Goal: Task Accomplishment & Management: Manage account settings

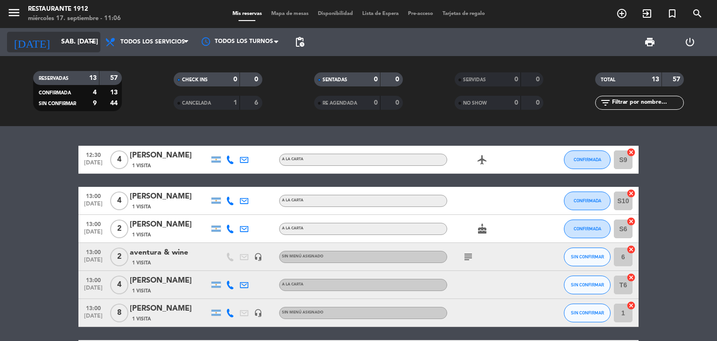
click at [89, 45] on icon "arrow_drop_down" at bounding box center [92, 41] width 11 height 11
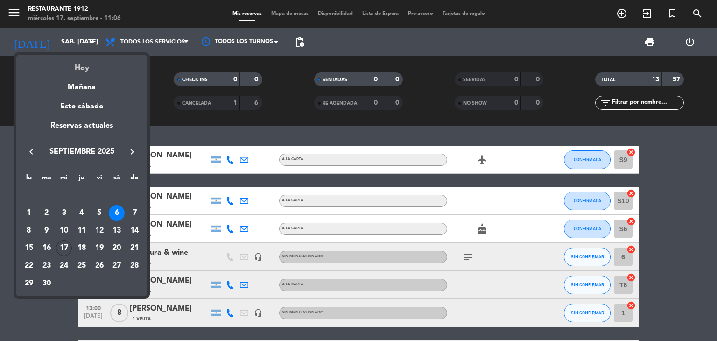
click at [87, 68] on div "Hoy" at bounding box center [81, 64] width 131 height 19
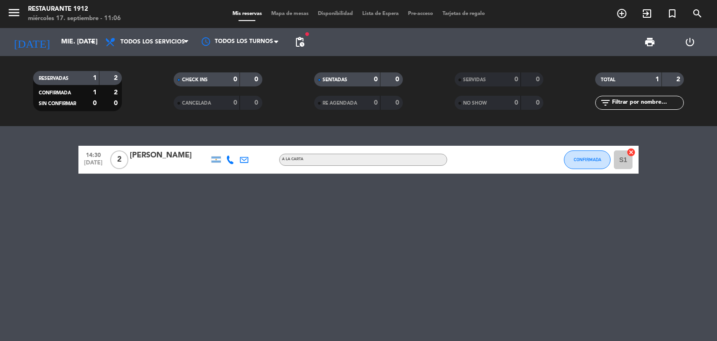
click at [230, 158] on icon at bounding box center [230, 159] width 8 height 8
click at [225, 145] on span "Copiar" at bounding box center [223, 144] width 20 height 10
click at [574, 263] on div "14:30 [DATE] 2 [PERSON_NAME] irrazabal [PHONE_NUMBER] Copiar content_paste | A …" at bounding box center [358, 233] width 717 height 215
click at [17, 15] on icon "menu" at bounding box center [14, 13] width 14 height 14
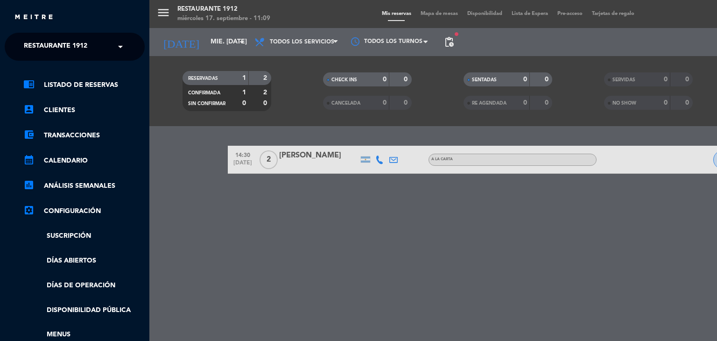
click at [118, 46] on span at bounding box center [123, 47] width 16 height 20
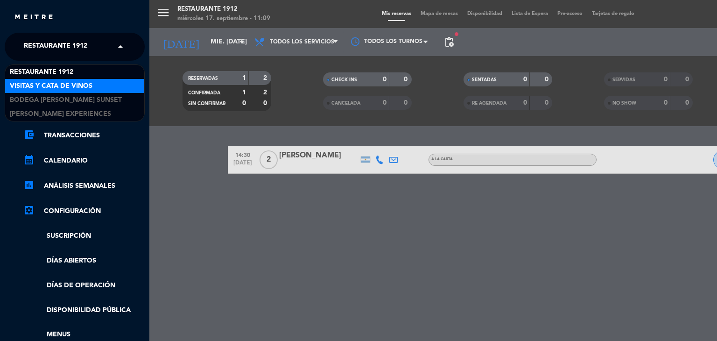
click at [115, 86] on div "Visitas y Cata de Vinos" at bounding box center [74, 86] width 139 height 14
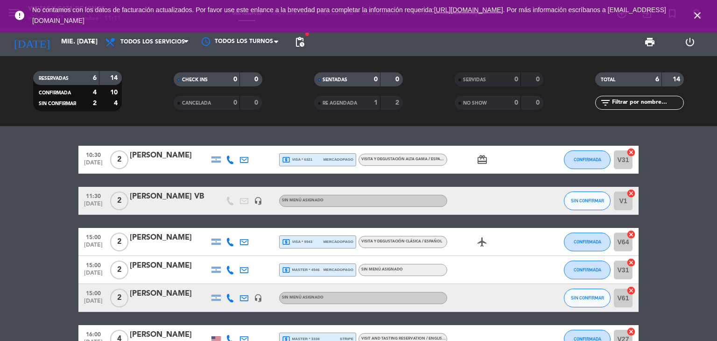
click at [689, 167] on bookings-row "10:30 [DATE] 2 [PERSON_NAME] local_atm visa * 6321 mercadopago VISITA Y DEGUSTA…" at bounding box center [358, 249] width 717 height 207
click at [95, 43] on icon "arrow_drop_down" at bounding box center [92, 41] width 11 height 11
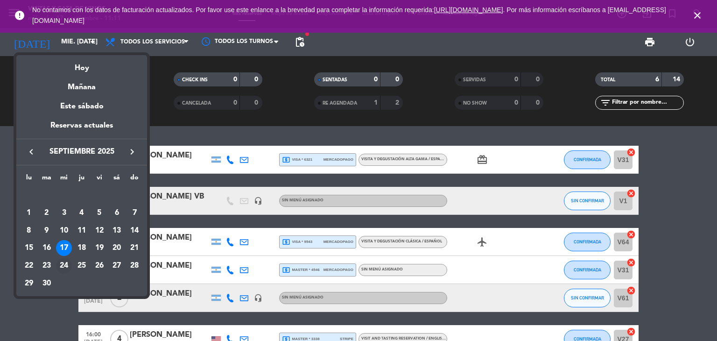
click at [62, 267] on div "24" at bounding box center [64, 266] width 16 height 16
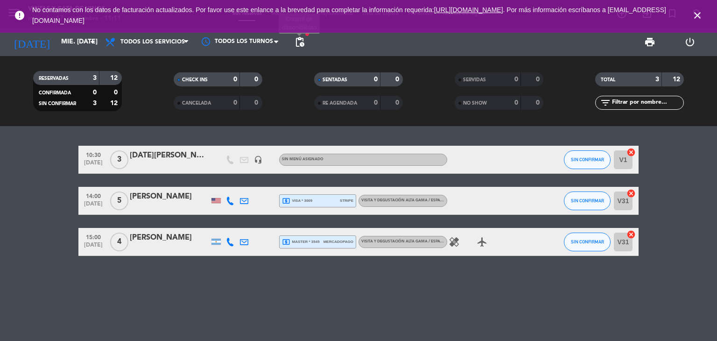
click at [300, 39] on span "pending_actions" at bounding box center [299, 41] width 11 height 11
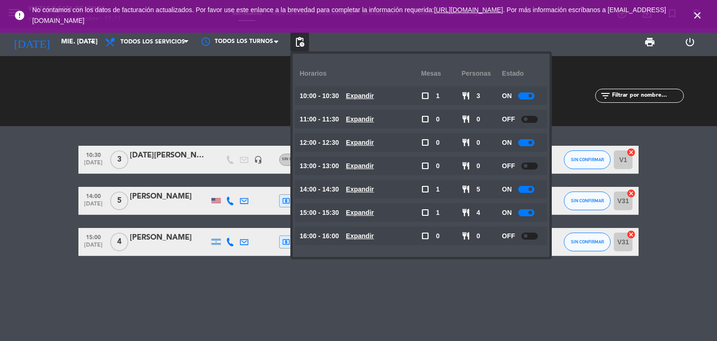
click at [524, 93] on div at bounding box center [526, 95] width 16 height 7
click at [93, 43] on icon "arrow_drop_down" at bounding box center [92, 41] width 11 height 11
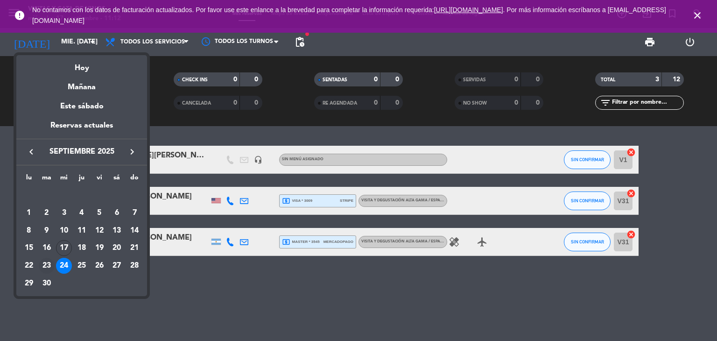
click at [43, 263] on div "23" at bounding box center [47, 266] width 16 height 16
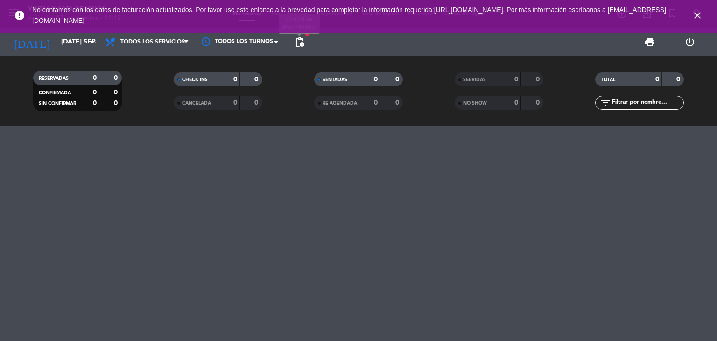
click at [301, 40] on span "pending_actions" at bounding box center [299, 41] width 11 height 11
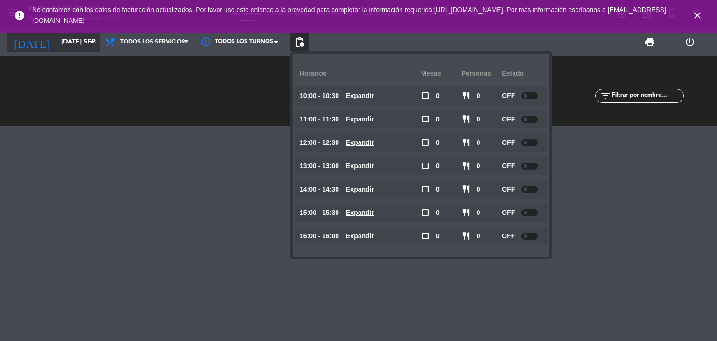
click at [90, 40] on icon "arrow_drop_down" at bounding box center [92, 41] width 11 height 11
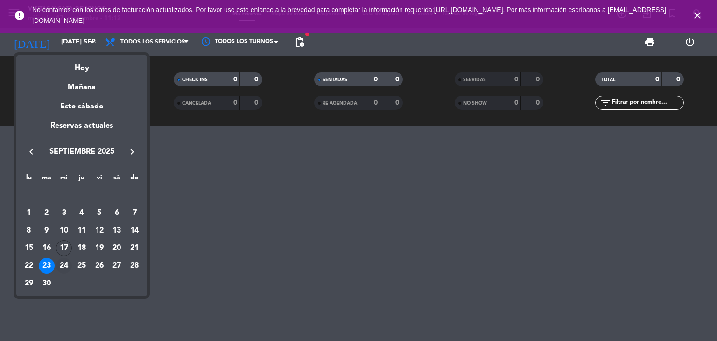
click at [63, 266] on div "24" at bounding box center [64, 266] width 16 height 16
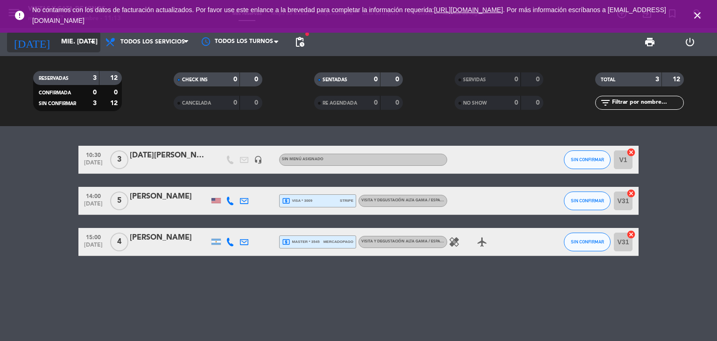
click at [94, 43] on icon "arrow_drop_down" at bounding box center [92, 41] width 11 height 11
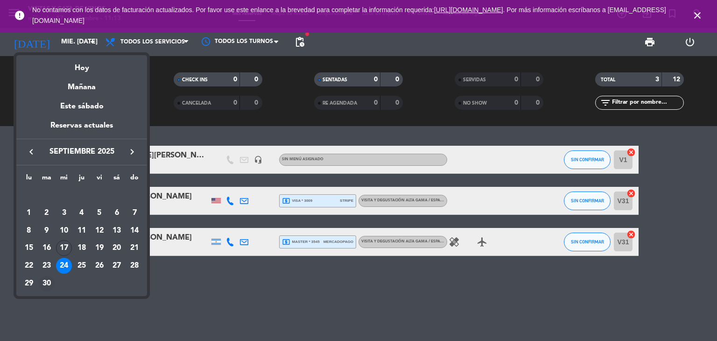
click at [47, 280] on div "30" at bounding box center [47, 283] width 16 height 16
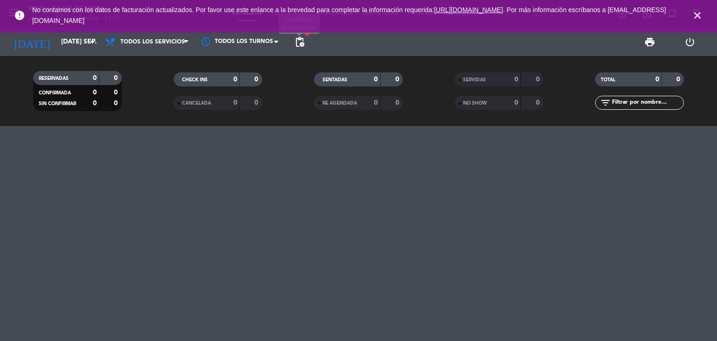
click at [297, 38] on span "pending_actions" at bounding box center [299, 41] width 11 height 11
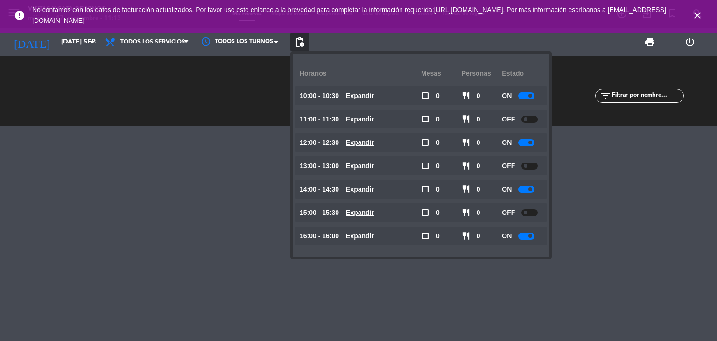
click at [226, 240] on div at bounding box center [358, 233] width 717 height 215
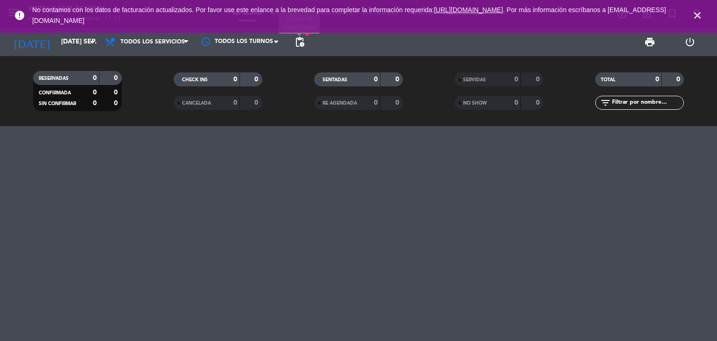
click at [301, 43] on span "pending_actions" at bounding box center [299, 41] width 11 height 11
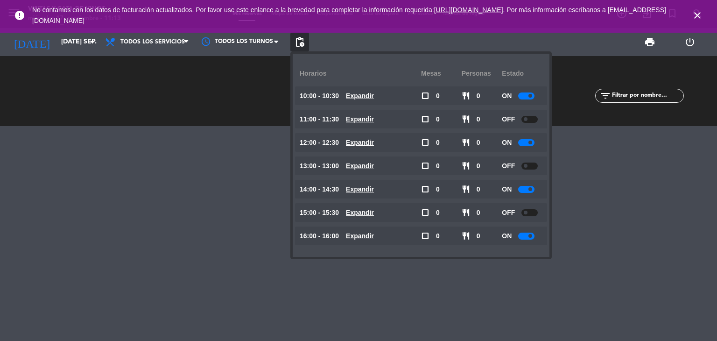
click at [697, 16] on icon "close" at bounding box center [697, 15] width 11 height 11
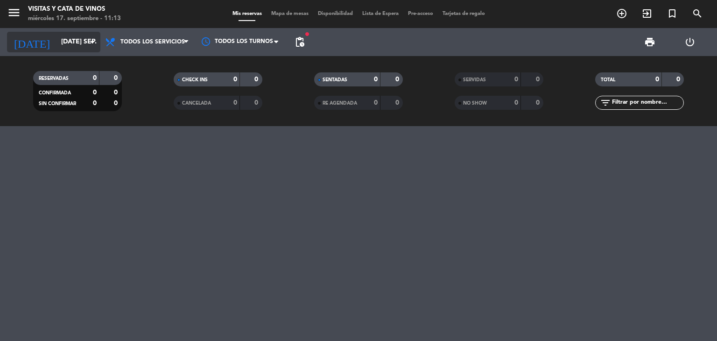
click at [93, 39] on icon "arrow_drop_down" at bounding box center [92, 41] width 11 height 11
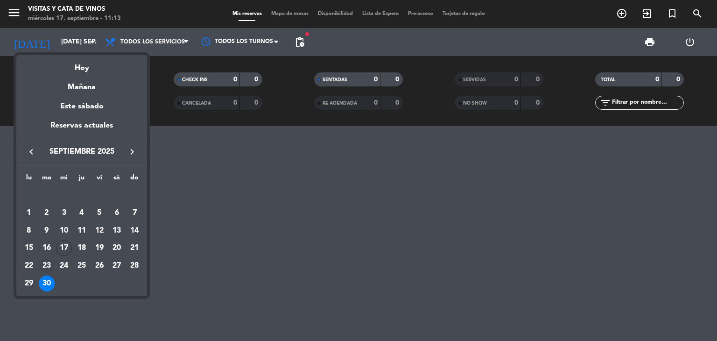
click at [45, 265] on div "23" at bounding box center [47, 266] width 16 height 16
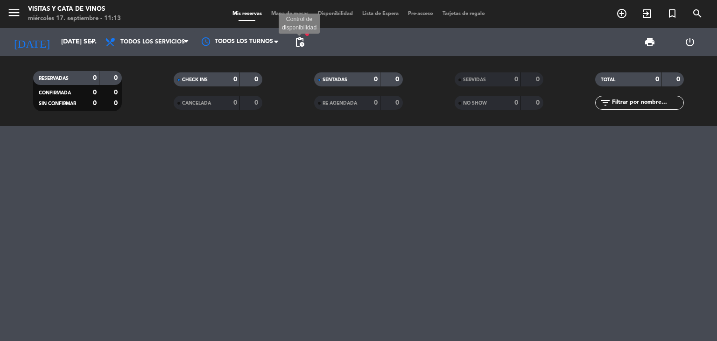
click at [304, 40] on span "pending_actions" at bounding box center [299, 41] width 11 height 11
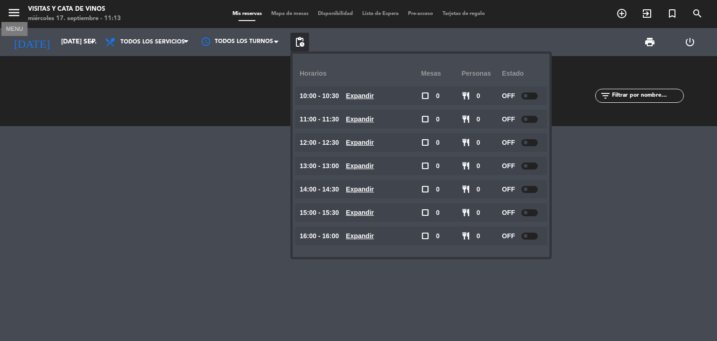
click at [8, 14] on icon "menu" at bounding box center [14, 13] width 14 height 14
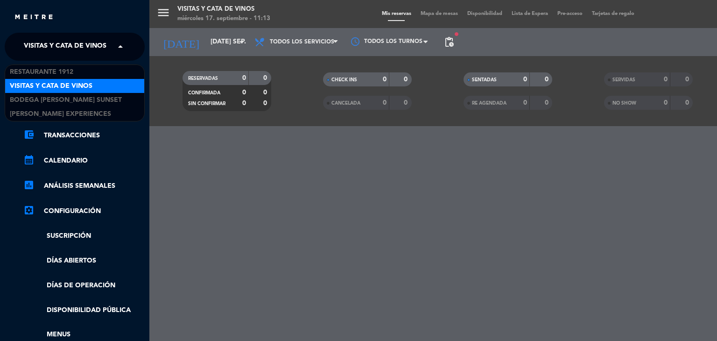
click at [118, 49] on span at bounding box center [123, 47] width 16 height 20
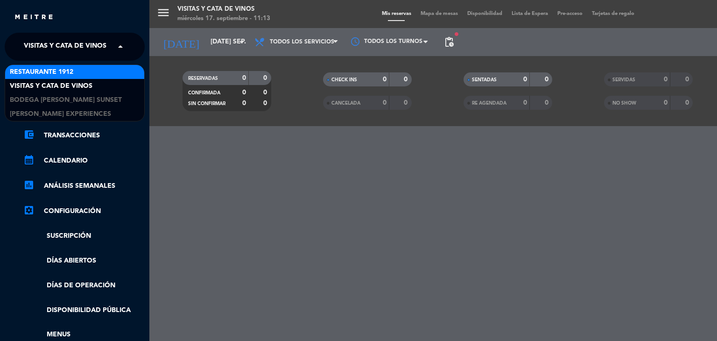
click at [97, 75] on div "Restaurante 1912" at bounding box center [74, 72] width 139 height 14
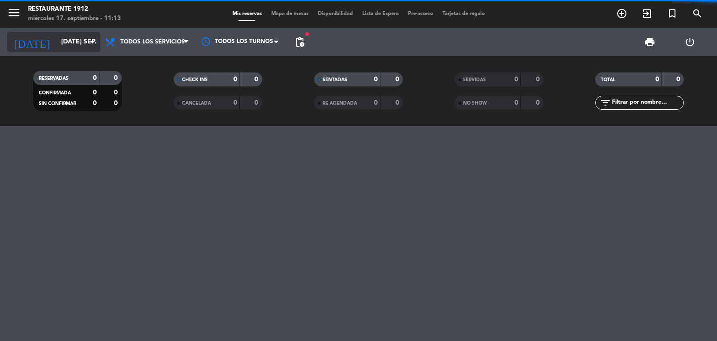
click at [91, 42] on icon "arrow_drop_down" at bounding box center [92, 41] width 11 height 11
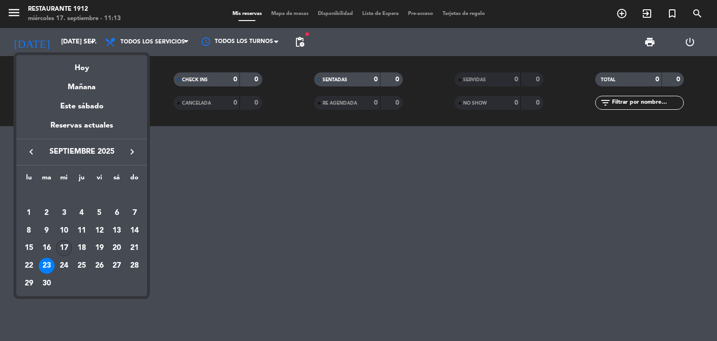
click at [62, 249] on div "17" at bounding box center [64, 248] width 16 height 16
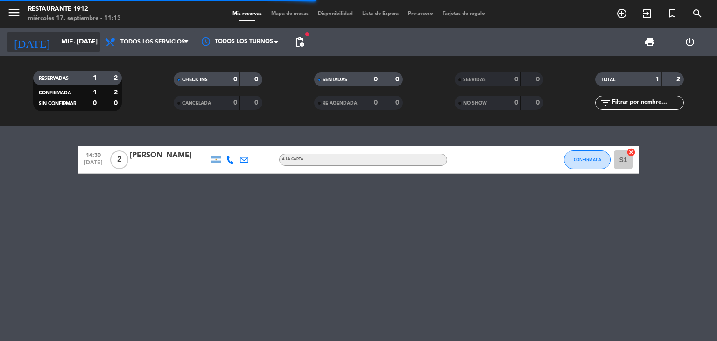
click at [95, 44] on icon "arrow_drop_down" at bounding box center [92, 41] width 11 height 11
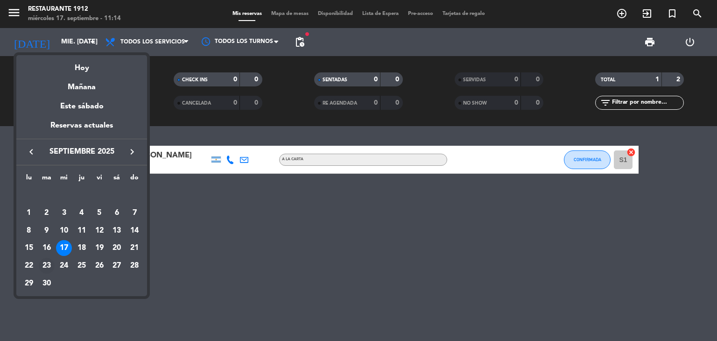
click at [43, 266] on div "23" at bounding box center [47, 266] width 16 height 16
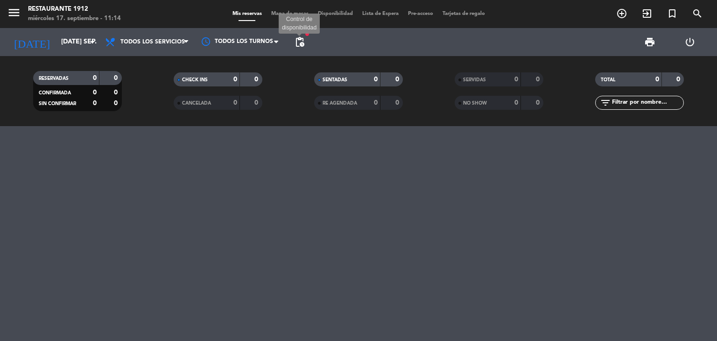
click at [299, 39] on span "pending_actions" at bounding box center [299, 41] width 11 height 11
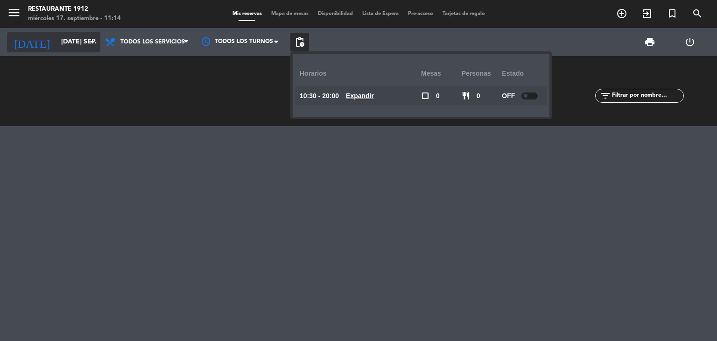
click at [84, 43] on input "[DATE] sep." at bounding box center [100, 42] width 89 height 17
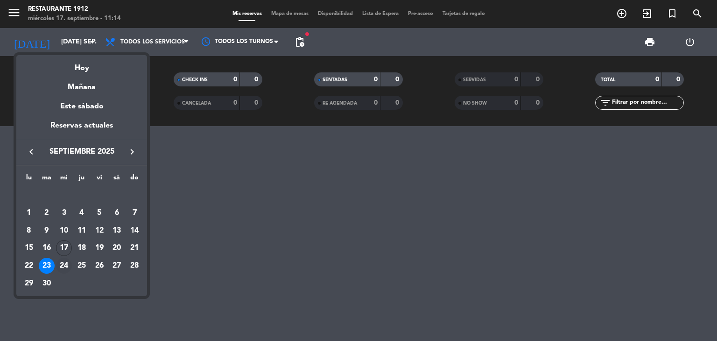
click at [63, 262] on div "24" at bounding box center [64, 266] width 16 height 16
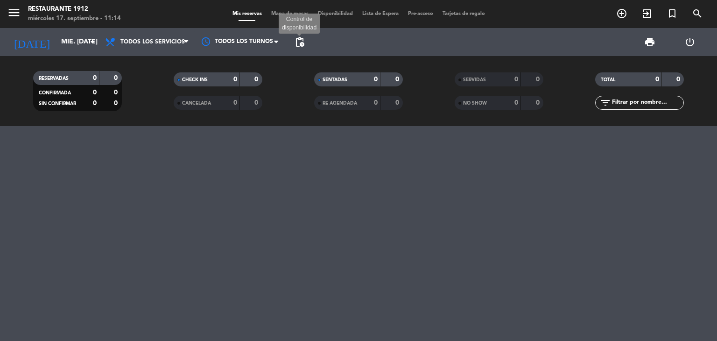
click at [302, 44] on span "pending_actions" at bounding box center [299, 41] width 11 height 11
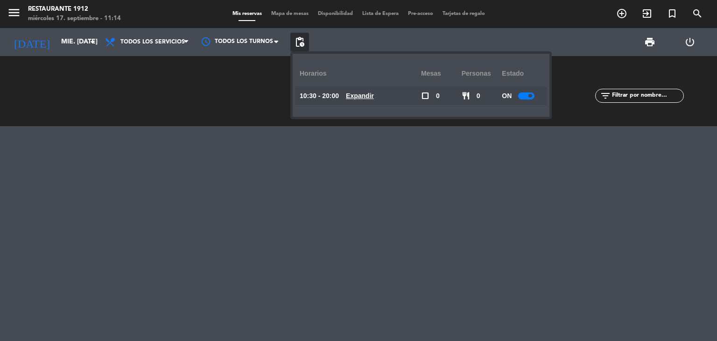
click at [522, 94] on div at bounding box center [526, 95] width 16 height 7
click at [96, 38] on icon "arrow_drop_down" at bounding box center [92, 41] width 11 height 11
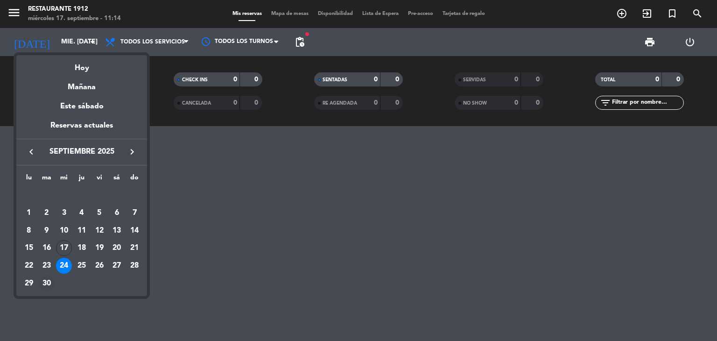
click at [43, 282] on div "30" at bounding box center [47, 283] width 16 height 16
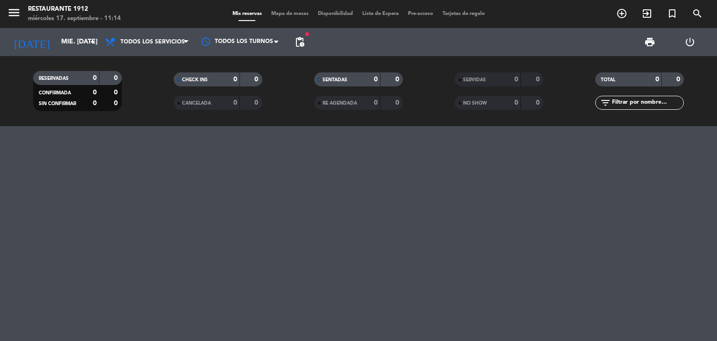
type input "[DATE] sep."
click at [300, 42] on span "pending_actions" at bounding box center [299, 41] width 11 height 11
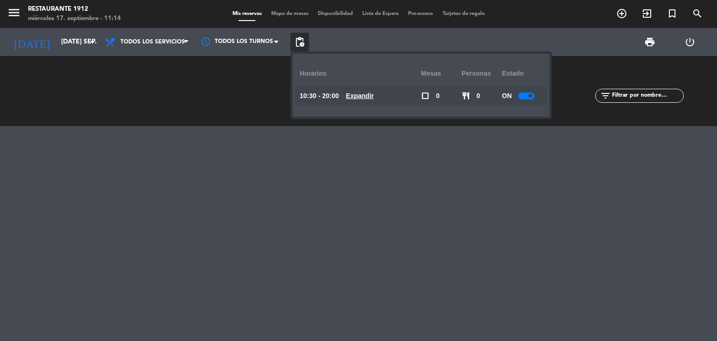
click at [371, 97] on u "Expandir" at bounding box center [360, 95] width 28 height 7
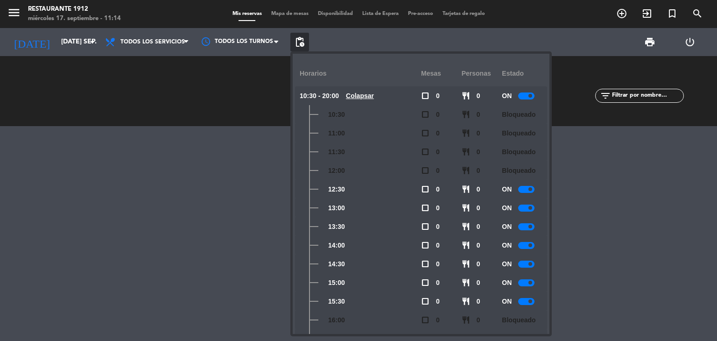
click at [337, 208] on span "13:00" at bounding box center [336, 208] width 17 height 11
click at [640, 194] on div at bounding box center [358, 233] width 717 height 215
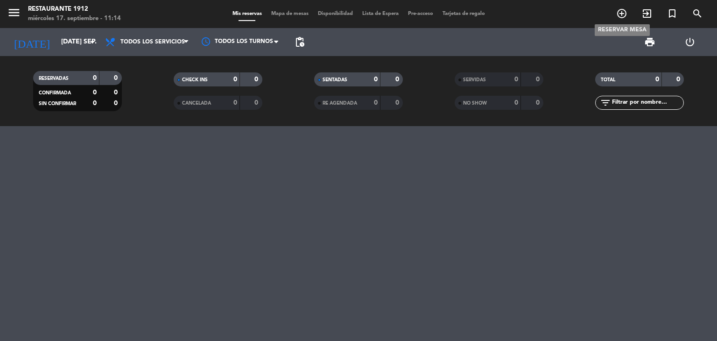
click at [622, 14] on icon "add_circle_outline" at bounding box center [621, 13] width 11 height 11
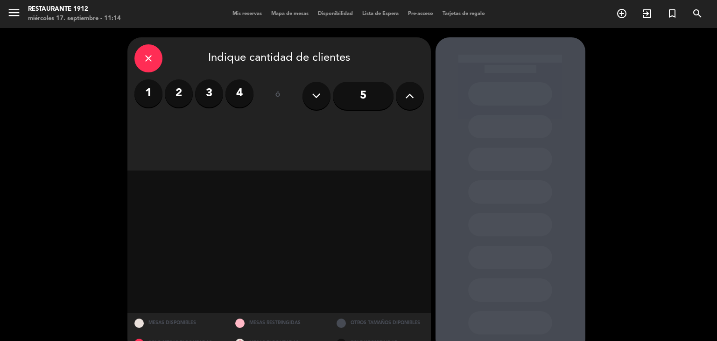
click at [413, 102] on icon at bounding box center [409, 96] width 9 height 14
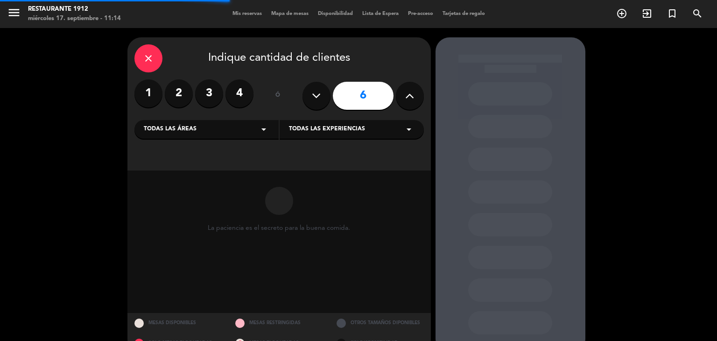
click at [413, 102] on icon at bounding box center [409, 96] width 9 height 14
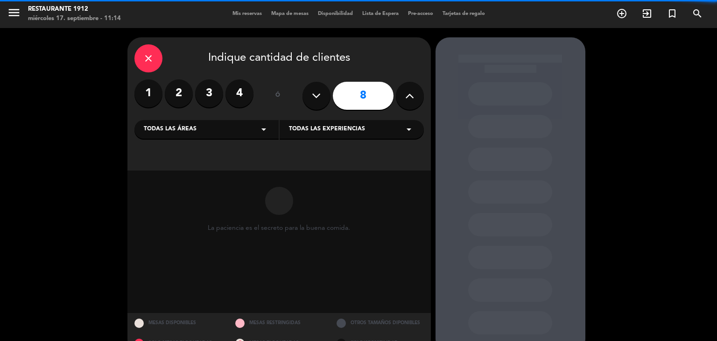
click at [413, 102] on icon at bounding box center [409, 96] width 9 height 14
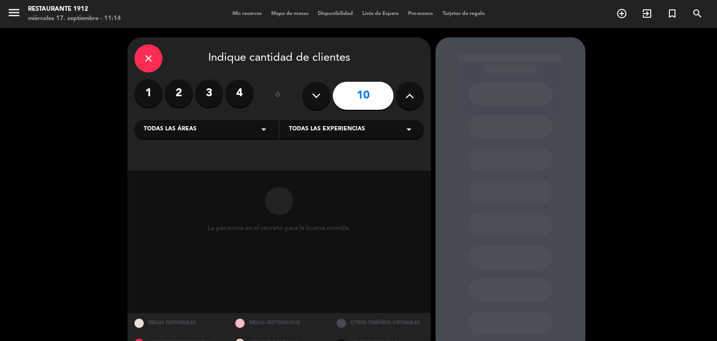
click at [413, 102] on icon at bounding box center [409, 96] width 9 height 14
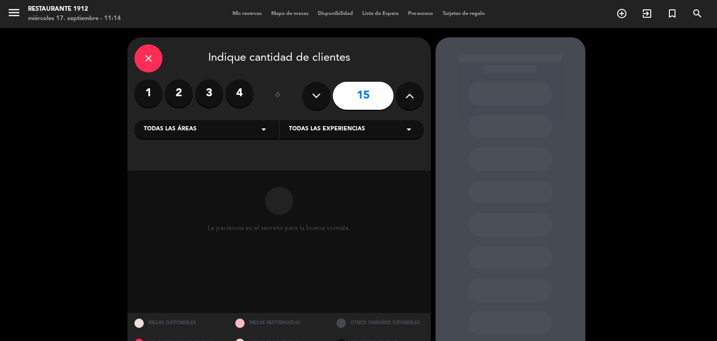
click at [413, 102] on icon at bounding box center [409, 96] width 9 height 14
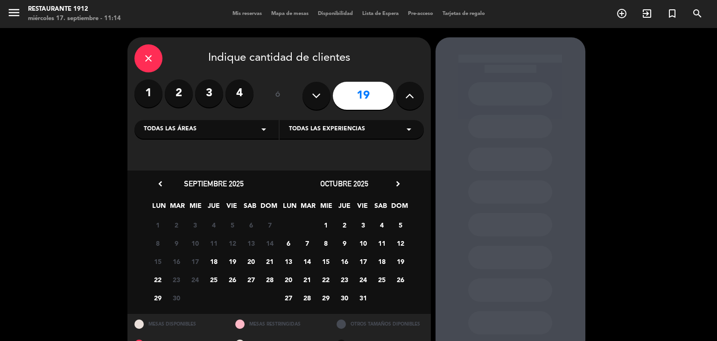
click at [413, 102] on icon at bounding box center [409, 96] width 9 height 14
click at [175, 295] on span "30" at bounding box center [176, 297] width 15 height 15
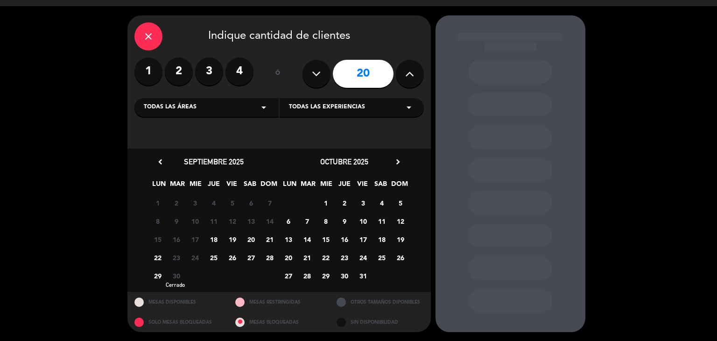
click at [174, 274] on span "30" at bounding box center [176, 275] width 15 height 15
click at [689, 105] on div "close Indique cantidad de clientes 1 2 3 4 ó 20 Todas las áreas arrow_drop_down…" at bounding box center [358, 173] width 717 height 335
click at [317, 78] on icon at bounding box center [316, 74] width 9 height 14
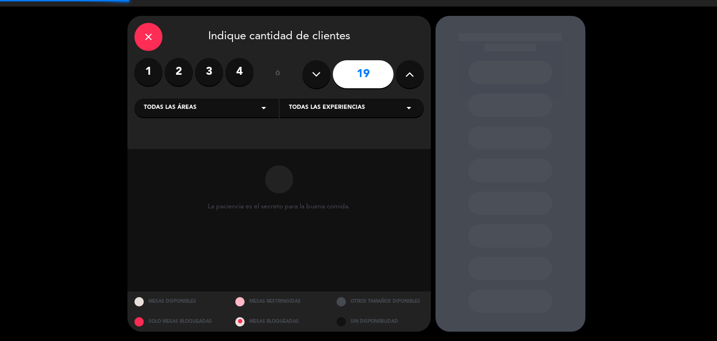
scroll to position [21, 0]
click at [317, 78] on icon at bounding box center [316, 74] width 9 height 14
type input "18"
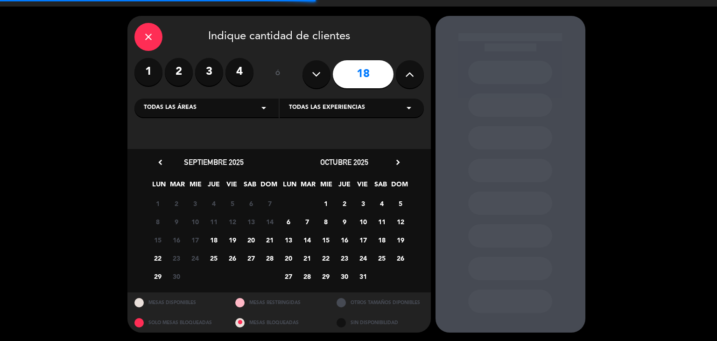
scroll to position [22, 0]
click at [148, 40] on icon "close" at bounding box center [148, 36] width 11 height 11
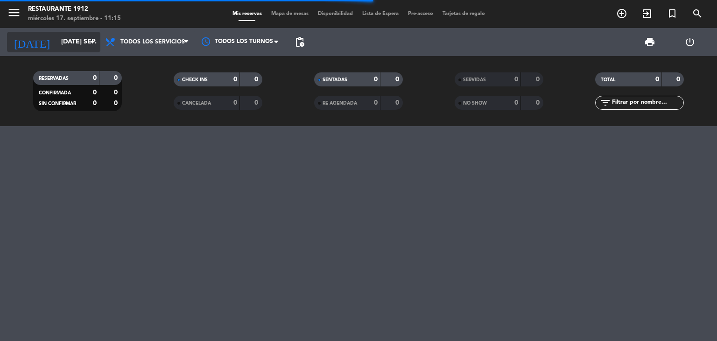
click at [93, 39] on icon "arrow_drop_down" at bounding box center [92, 41] width 11 height 11
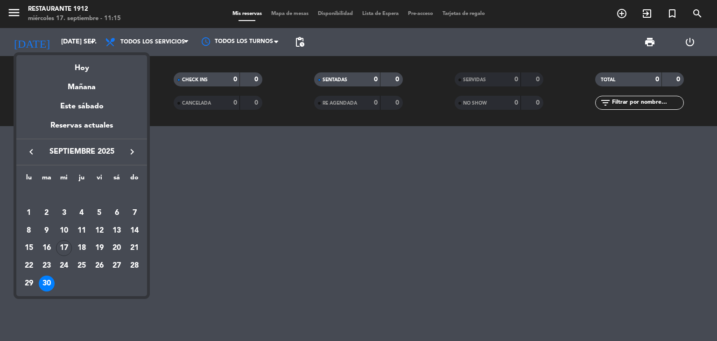
click at [131, 151] on icon "keyboard_arrow_right" at bounding box center [131, 151] width 11 height 11
click at [63, 209] on div "1" at bounding box center [64, 213] width 16 height 16
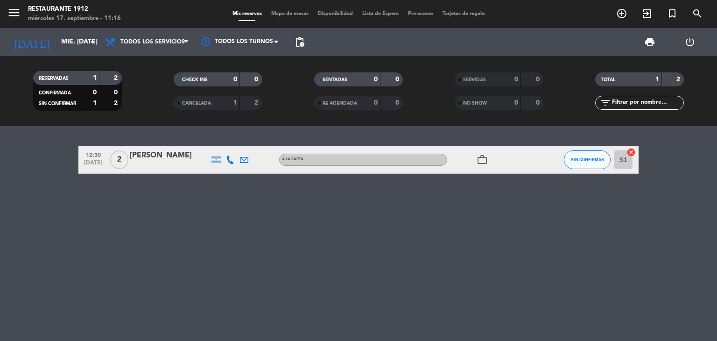
click at [184, 243] on div "12:30 [DATE] 2 [PERSON_NAME] A [PERSON_NAME] work_outline SIN CONFIRMAR S1 canc…" at bounding box center [358, 233] width 717 height 215
click at [92, 39] on icon "arrow_drop_down" at bounding box center [92, 41] width 11 height 11
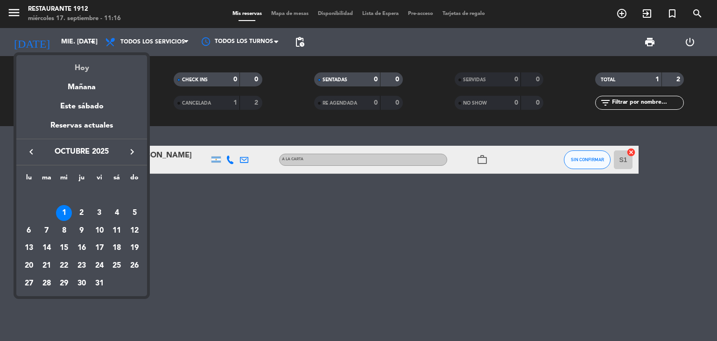
click at [86, 67] on div "Hoy" at bounding box center [81, 64] width 131 height 19
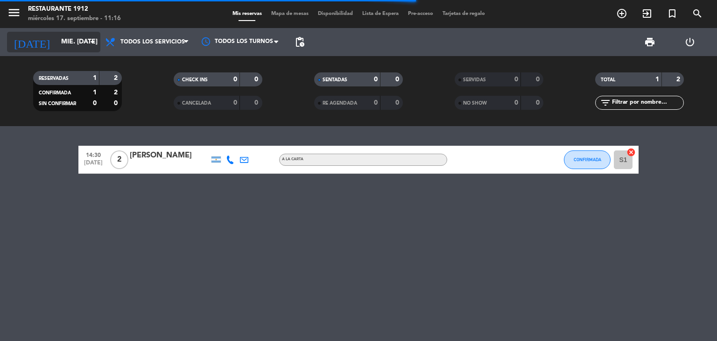
click at [91, 41] on icon "arrow_drop_down" at bounding box center [92, 41] width 11 height 11
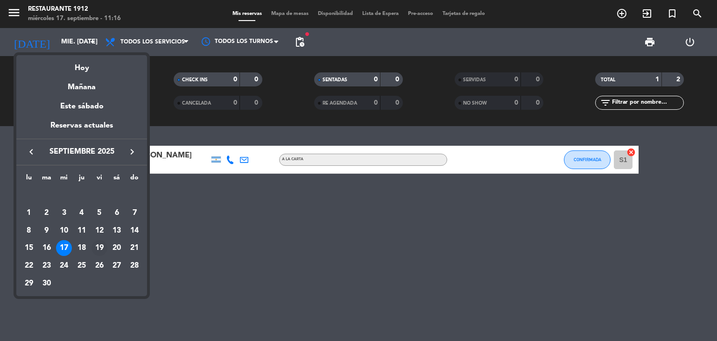
click at [98, 247] on div "19" at bounding box center [99, 248] width 16 height 16
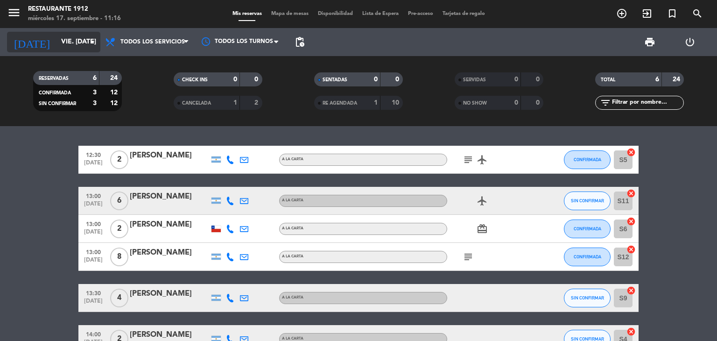
click at [93, 36] on icon "arrow_drop_down" at bounding box center [92, 41] width 11 height 11
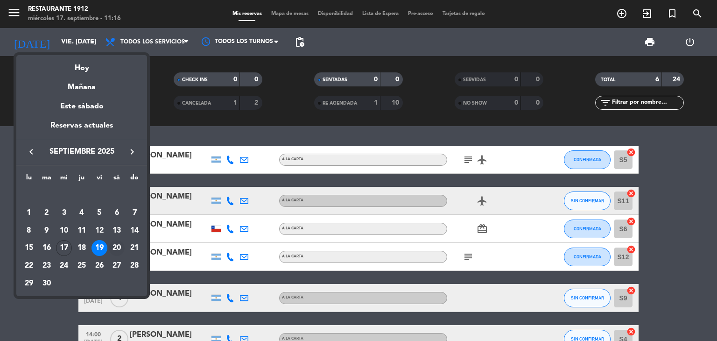
click at [117, 246] on div "20" at bounding box center [117, 248] width 16 height 16
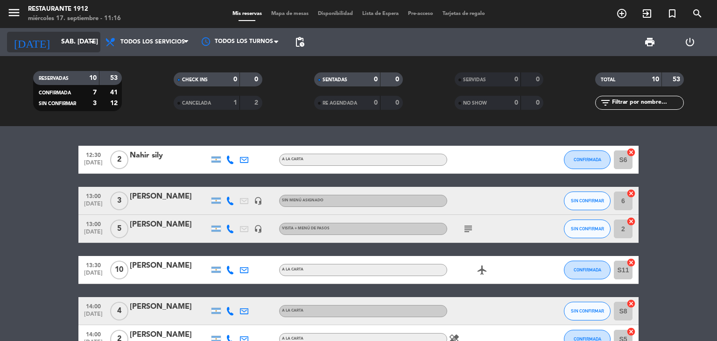
click at [96, 40] on icon "arrow_drop_down" at bounding box center [92, 41] width 11 height 11
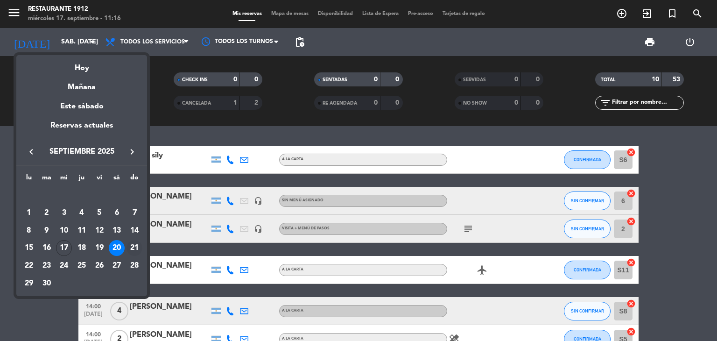
click at [136, 247] on div "21" at bounding box center [134, 248] width 16 height 16
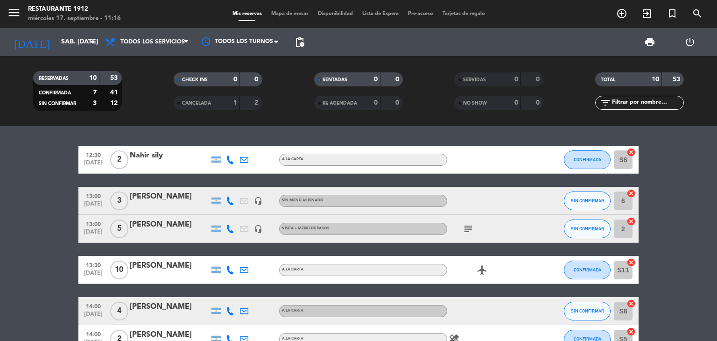
type input "dom. [DATE]"
